Goal: Find specific page/section: Find specific page/section

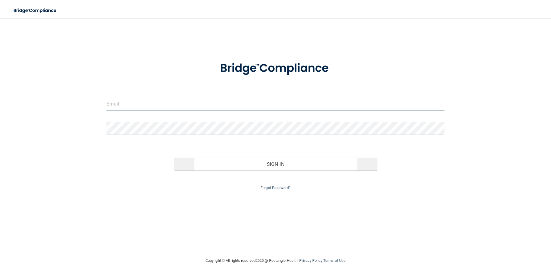
type input "[EMAIL_ADDRESS][DOMAIN_NAME]"
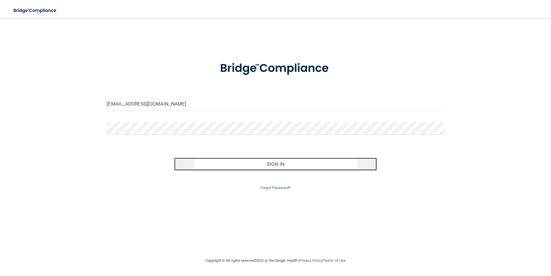
click at [268, 161] on button "Sign In" at bounding box center [275, 163] width 203 height 13
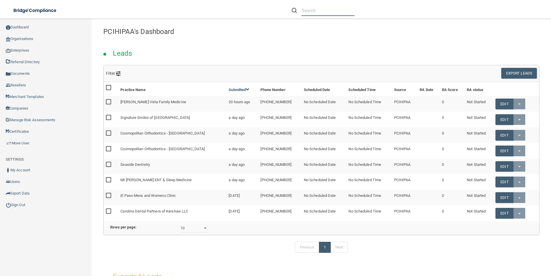
click at [323, 12] on input "text" at bounding box center [328, 10] width 53 height 11
type input "test"
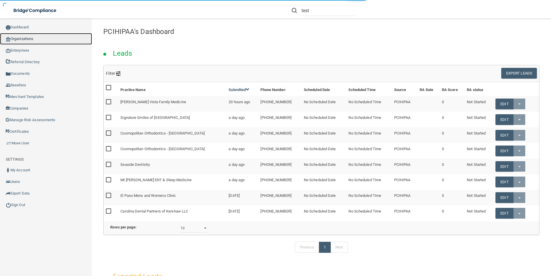
click at [20, 40] on link "Organizations" at bounding box center [46, 39] width 92 height 12
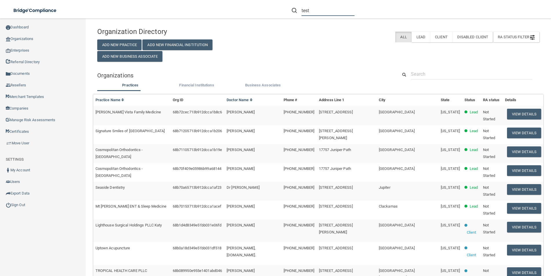
click at [318, 10] on input "test" at bounding box center [328, 10] width 53 height 11
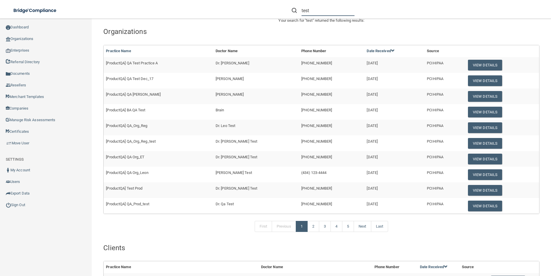
scroll to position [33, 0]
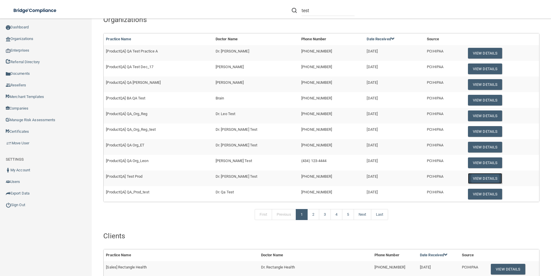
click at [483, 178] on button "View Details" at bounding box center [485, 178] width 34 height 11
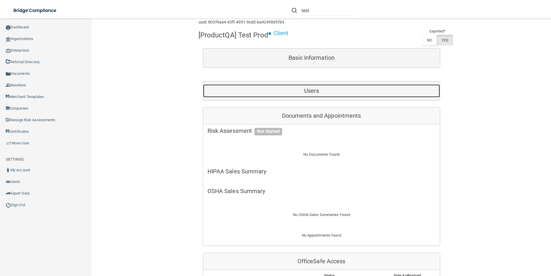
click at [342, 95] on div "Users" at bounding box center [311, 90] width 217 height 13
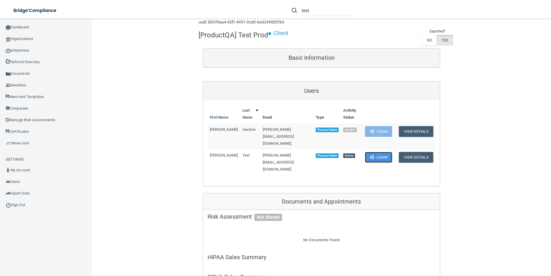
click at [373, 152] on button "Login" at bounding box center [378, 157] width 27 height 11
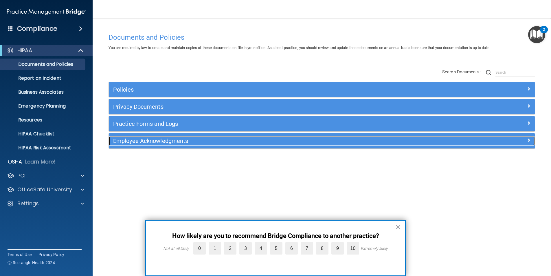
click at [206, 142] on h5 "Employee Acknowledgments" at bounding box center [268, 140] width 311 height 6
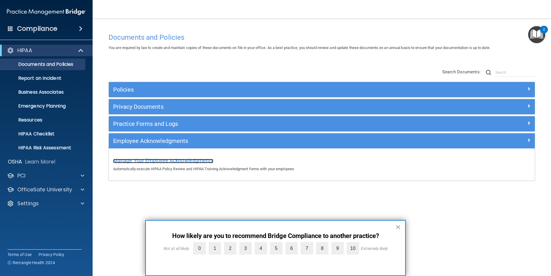
click at [204, 159] on span "Manage Your Employee Acknowledgments" at bounding box center [163, 160] width 100 height 6
